Goal: Transaction & Acquisition: Purchase product/service

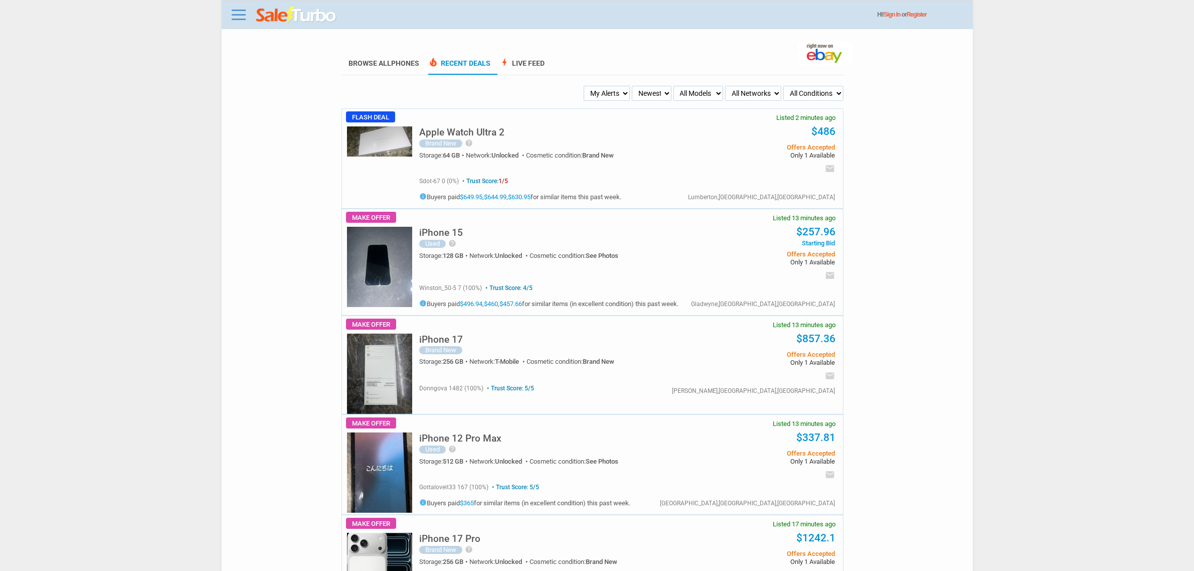
click at [621, 90] on select "My Alerts All Deals BIN Only w/ Offers Only" at bounding box center [607, 93] width 46 height 15
select select "flash_bin"
click at [585, 86] on select "My Alerts All Deals BIN Only w/ Offers Only" at bounding box center [607, 93] width 46 height 15
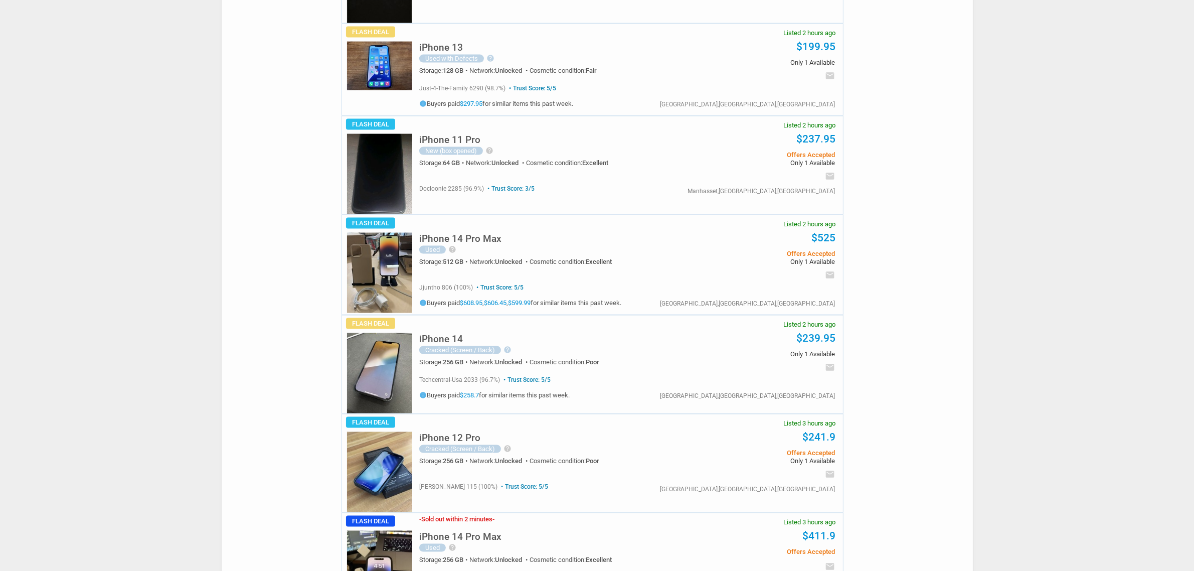
scroll to position [1505, 0]
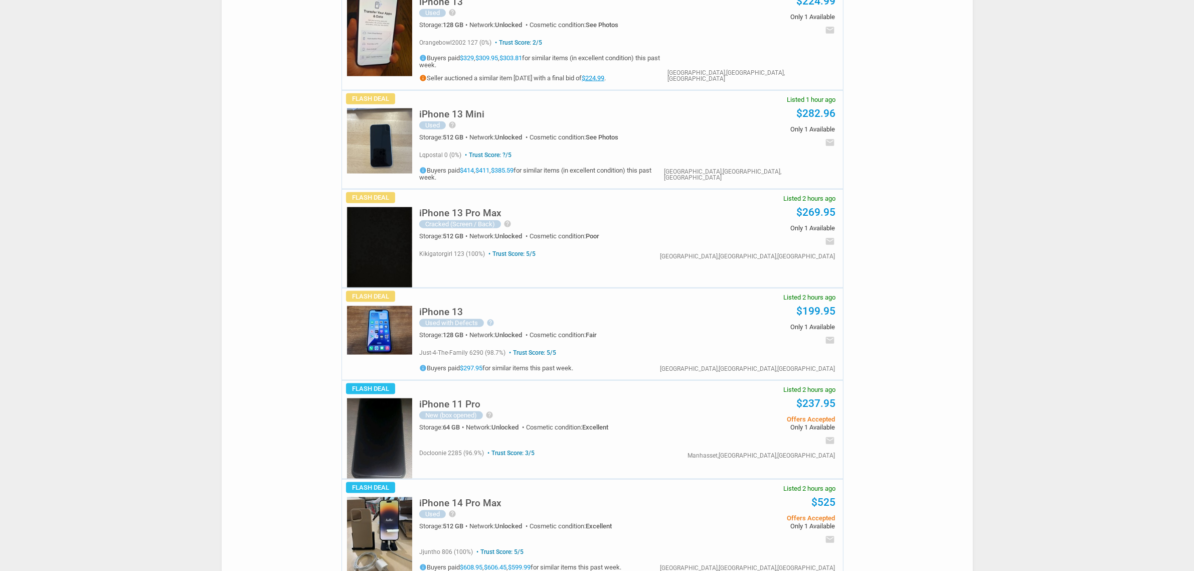
click at [468, 200] on div "iPhone 13 Pro Max Cracked (Screen / Back) help APPLE IPHONE 13 PRO MAX–512GB-GR…" at bounding box center [551, 222] width 264 height 44
click at [467, 208] on h5 "iPhone 13 Pro Max" at bounding box center [460, 213] width 82 height 10
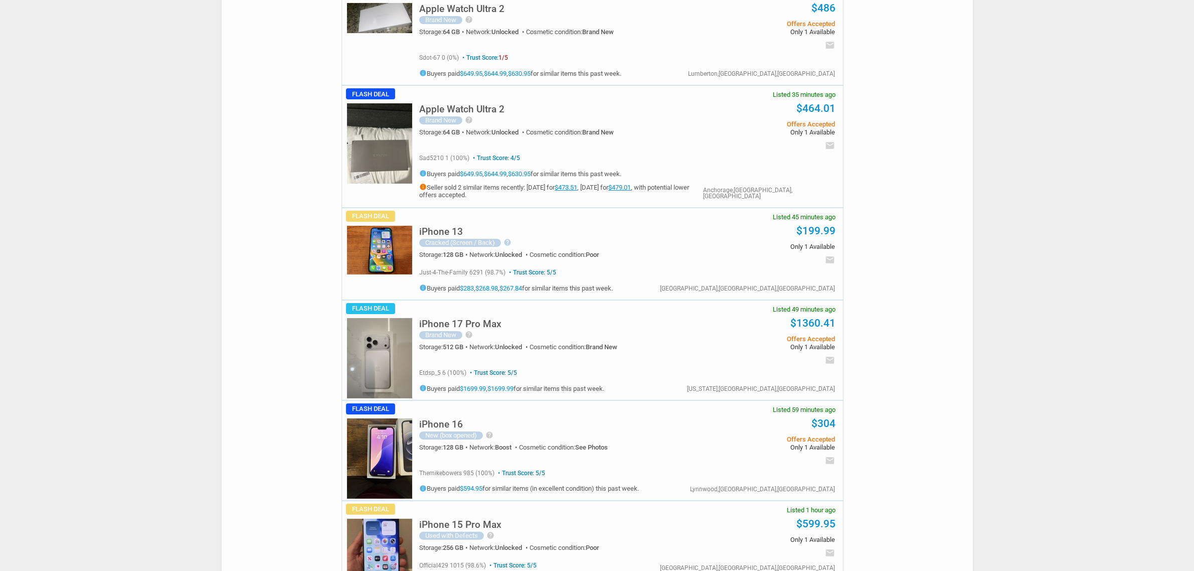
scroll to position [0, 0]
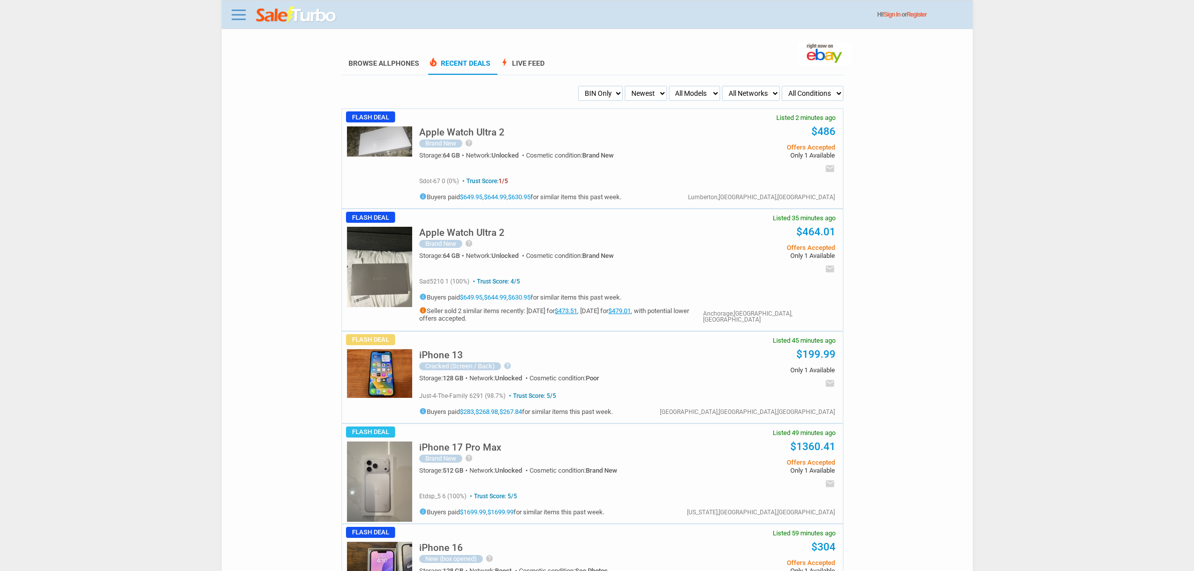
click at [352, 489] on img at bounding box center [379, 481] width 65 height 80
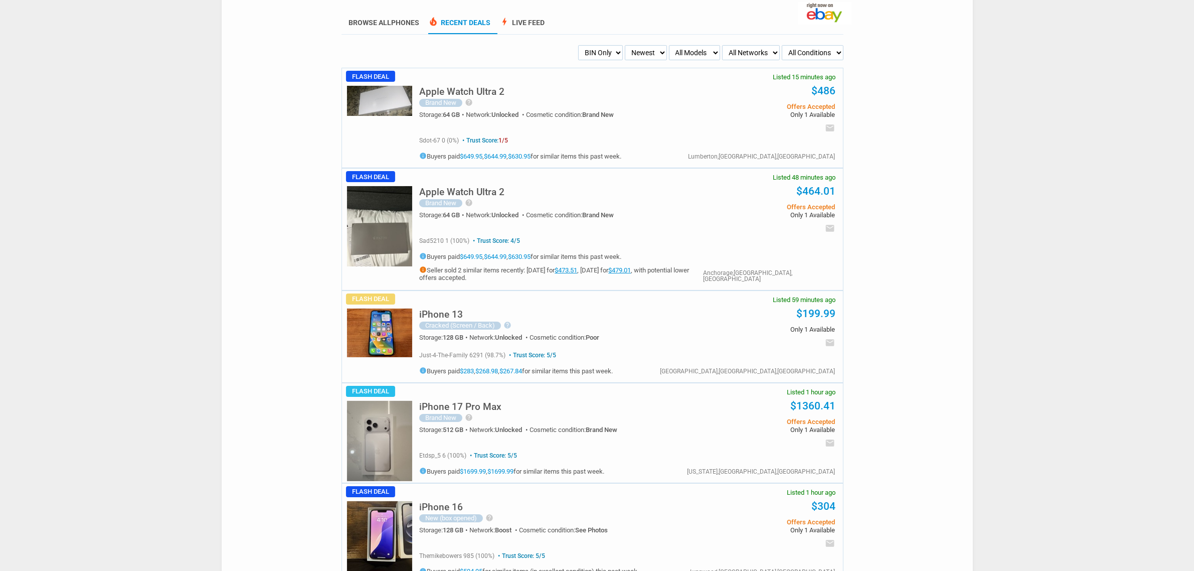
scroll to position [63, 0]
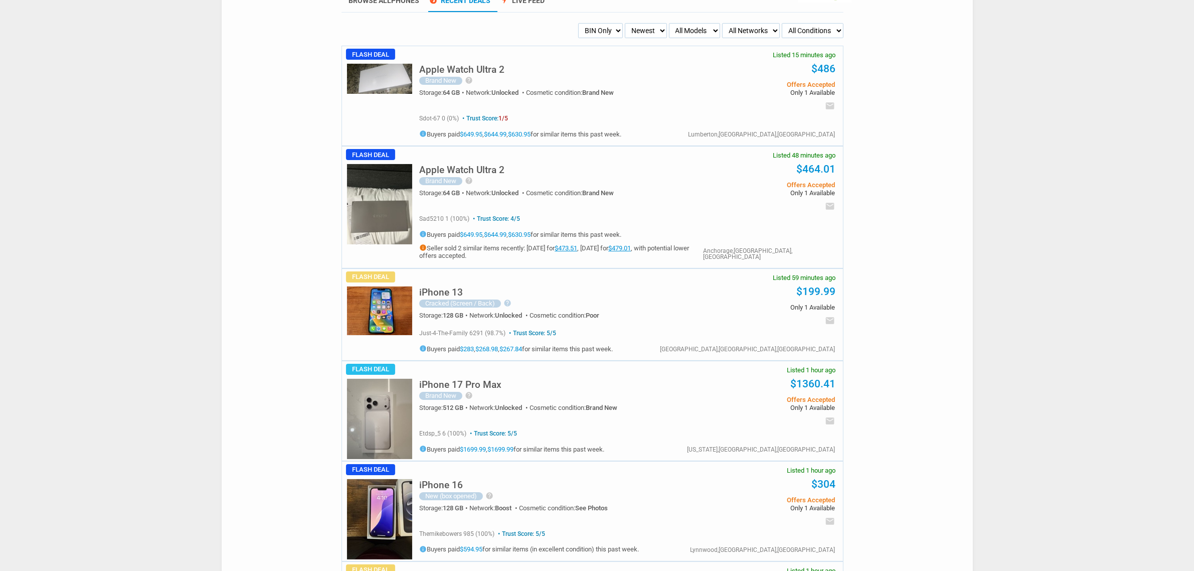
click at [381, 393] on img at bounding box center [379, 419] width 65 height 80
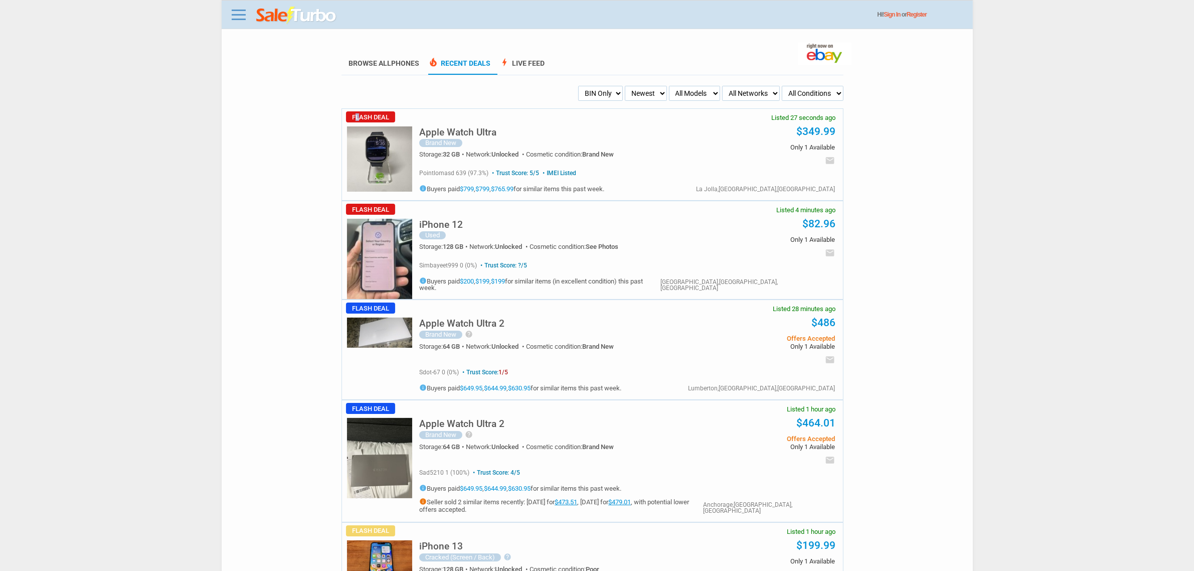
drag, startPoint x: 359, startPoint y: 112, endPoint x: 422, endPoint y: 130, distance: 65.9
click at [372, 112] on span "Flash Deal" at bounding box center [370, 116] width 49 height 11
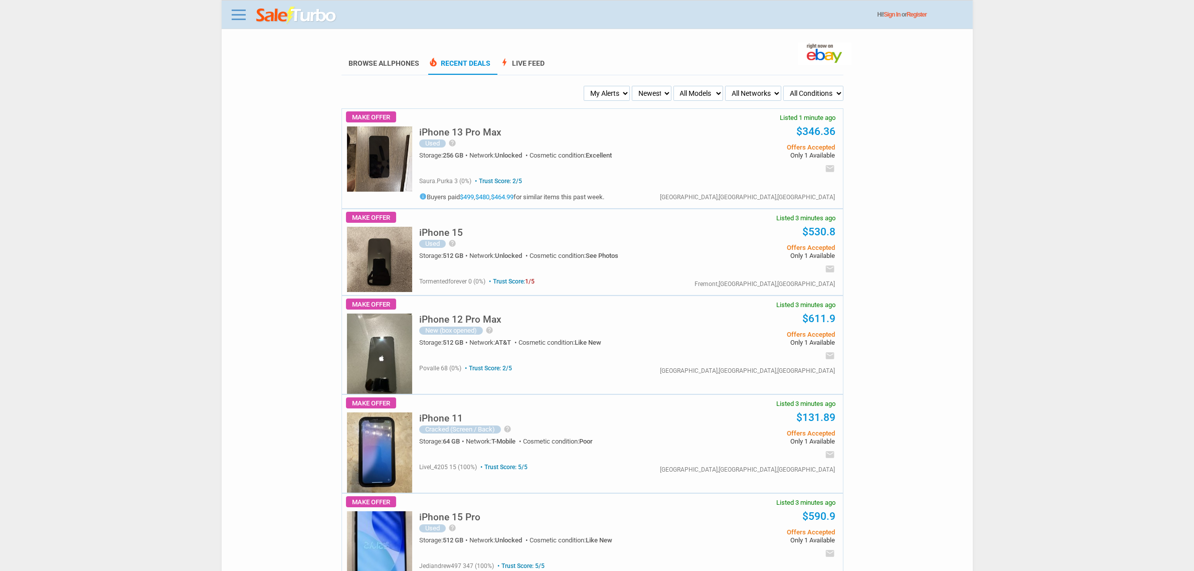
click at [622, 92] on select "My Alerts All Deals BIN Only w/ Offers Only" at bounding box center [607, 93] width 46 height 15
select select "flash_bin"
click at [585, 86] on select "My Alerts All Deals BIN Only w/ Offers Only" at bounding box center [607, 93] width 46 height 15
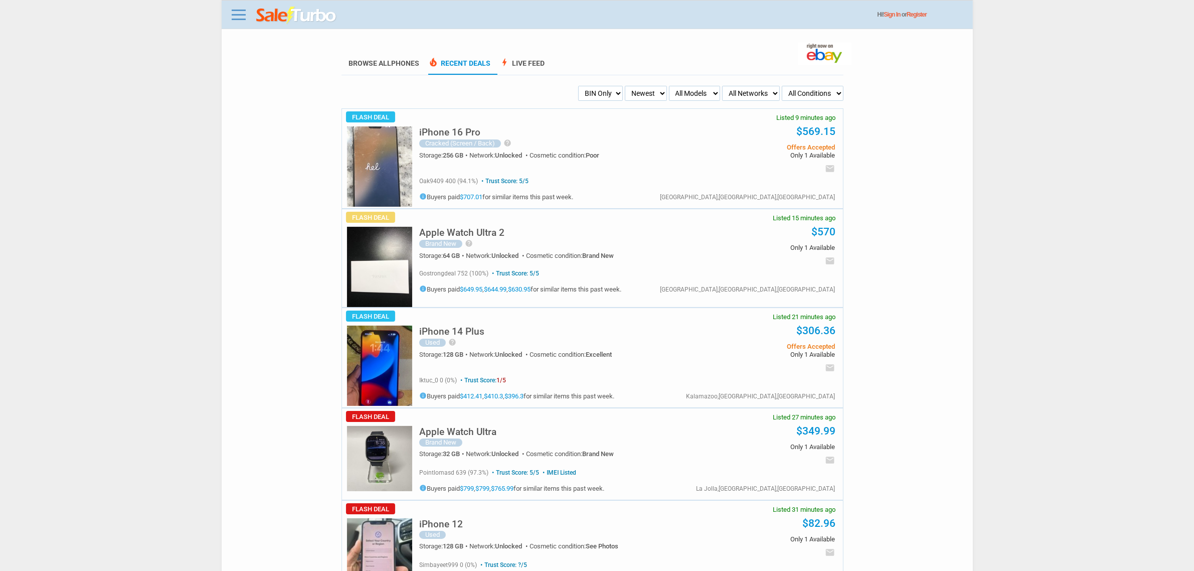
drag, startPoint x: 594, startPoint y: 88, endPoint x: 563, endPoint y: 59, distance: 42.6
click at [594, 87] on select "My Alerts All Deals BIN Only w/ Offers Only" at bounding box center [600, 93] width 45 height 15
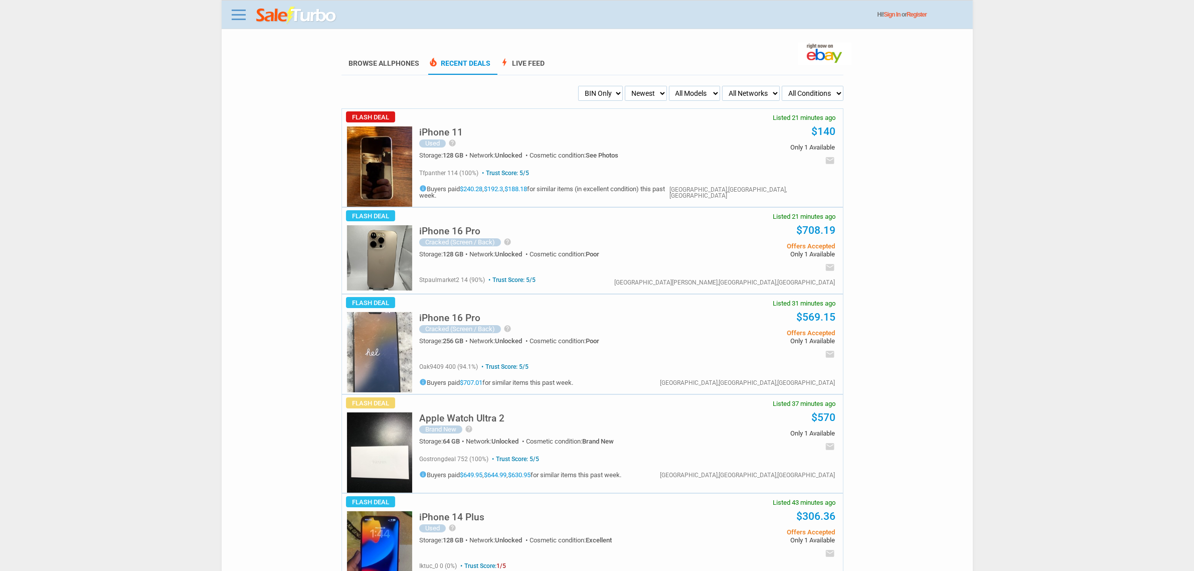
click at [399, 159] on img at bounding box center [379, 166] width 65 height 80
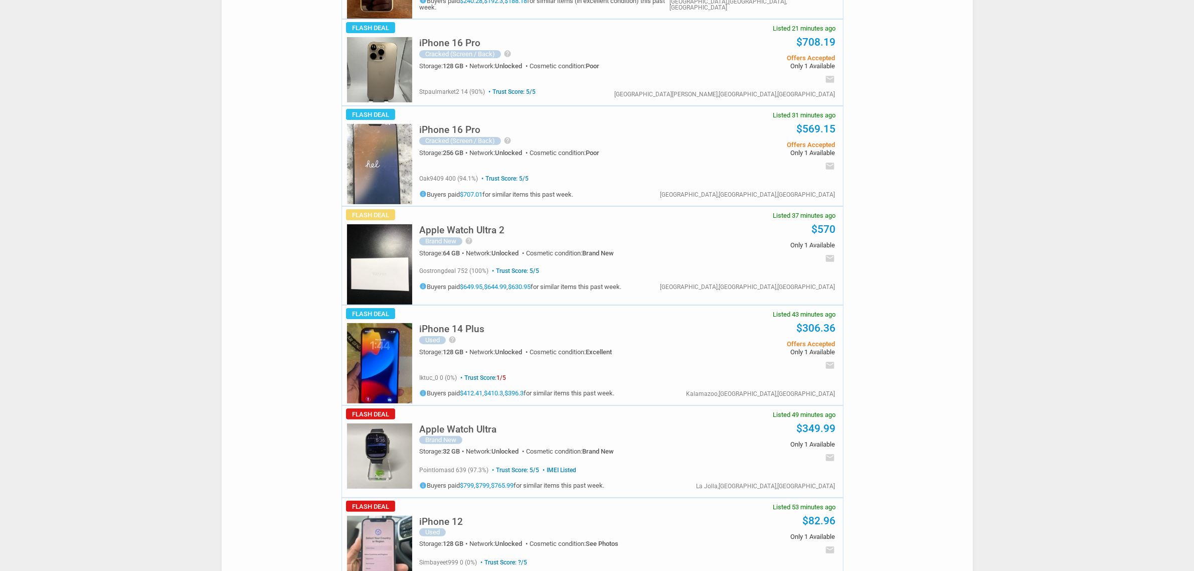
click at [464, 329] on h5 "iPhone 14 Plus" at bounding box center [451, 329] width 65 height 10
click at [523, 394] on link "$396.3" at bounding box center [514, 394] width 19 height 8
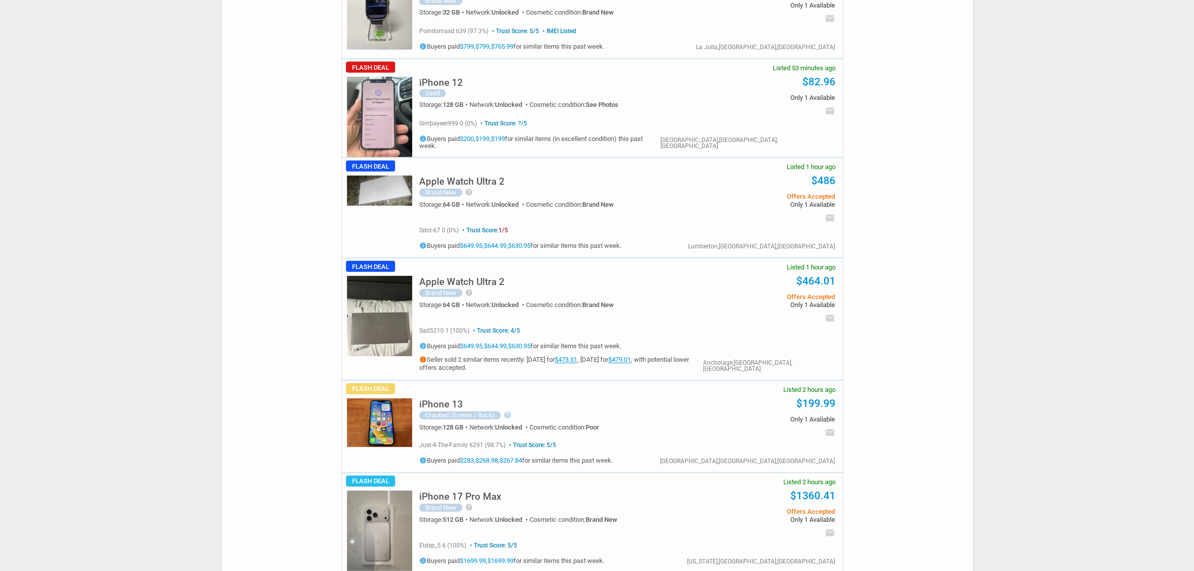
scroll to position [815, 0]
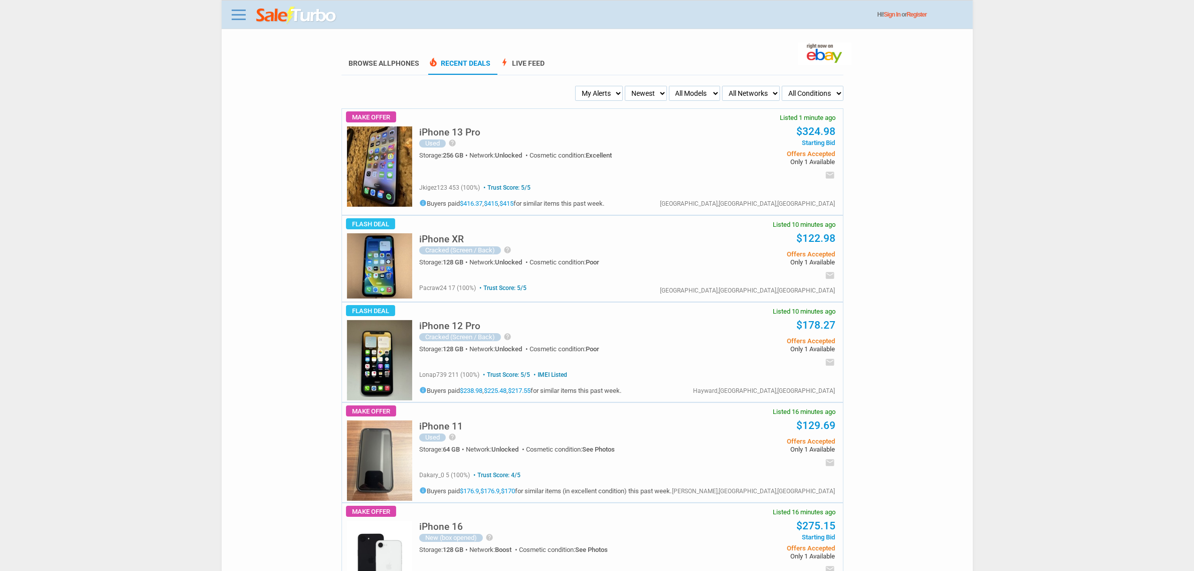
click at [589, 88] on select "My Alerts All Deals BIN Only w/ Offers Only" at bounding box center [599, 93] width 48 height 15
select select "flash_bin"
click at [578, 86] on select "My Alerts All Deals BIN Only w/ Offers Only" at bounding box center [599, 93] width 48 height 15
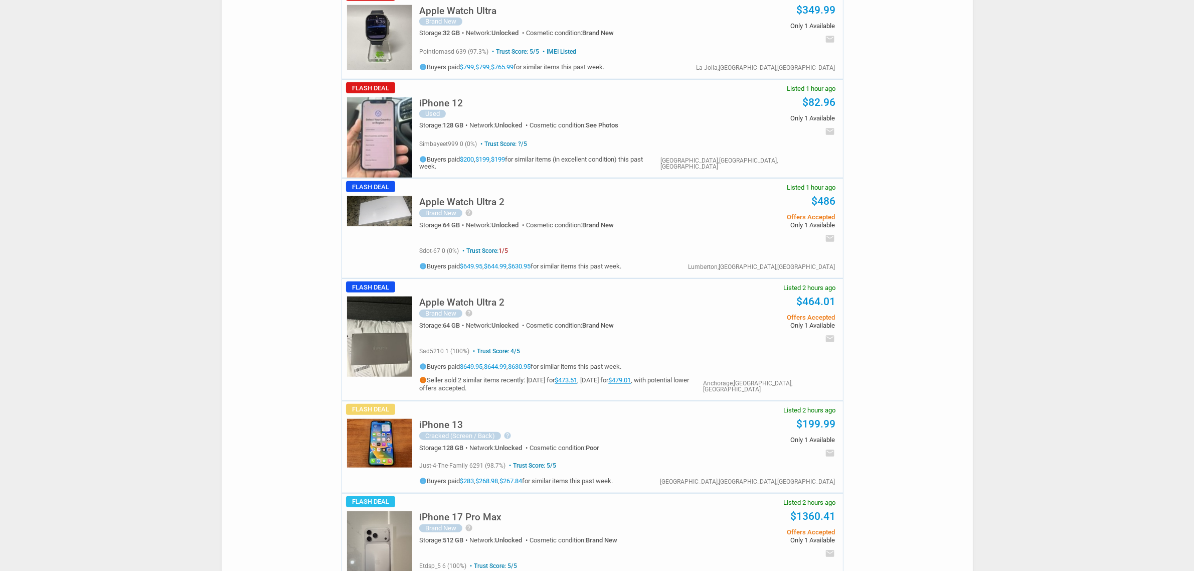
scroll to position [1254, 0]
